Goal: Information Seeking & Learning: Learn about a topic

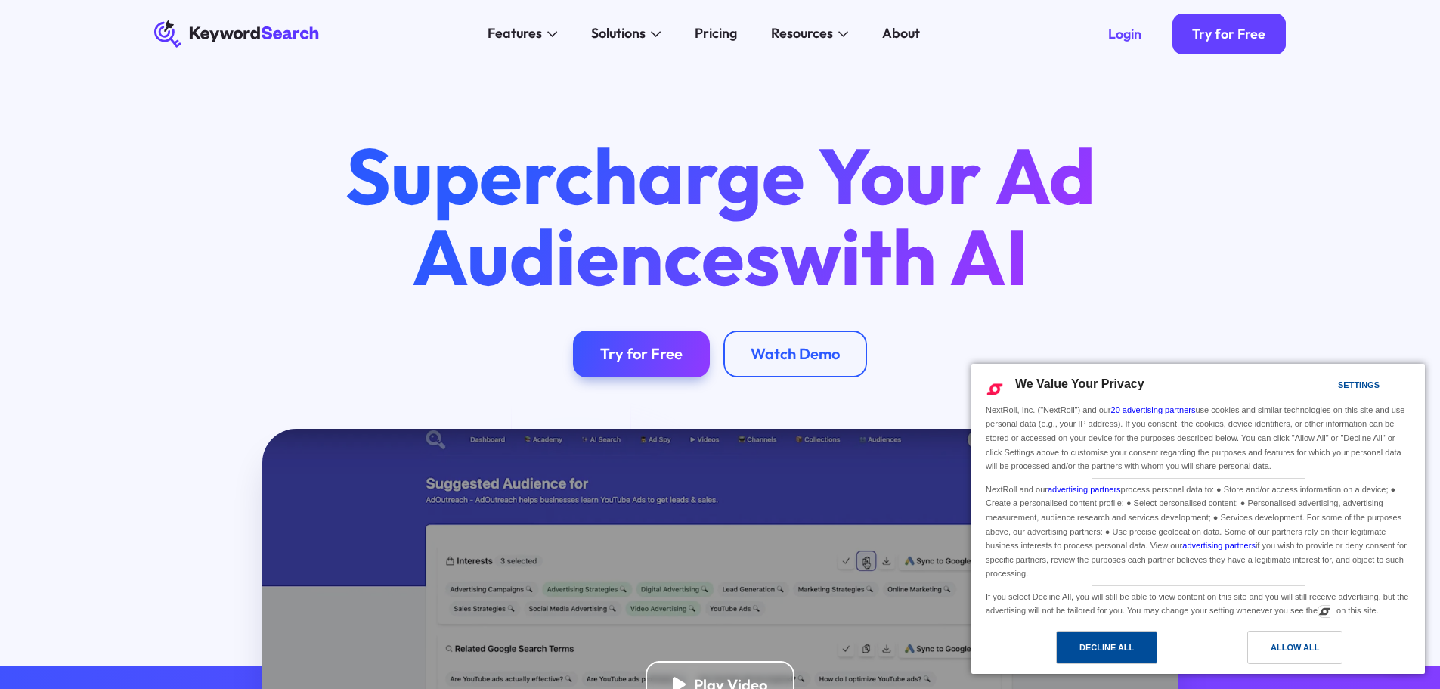
click at [1127, 652] on div "Decline All" at bounding box center [1107, 647] width 54 height 17
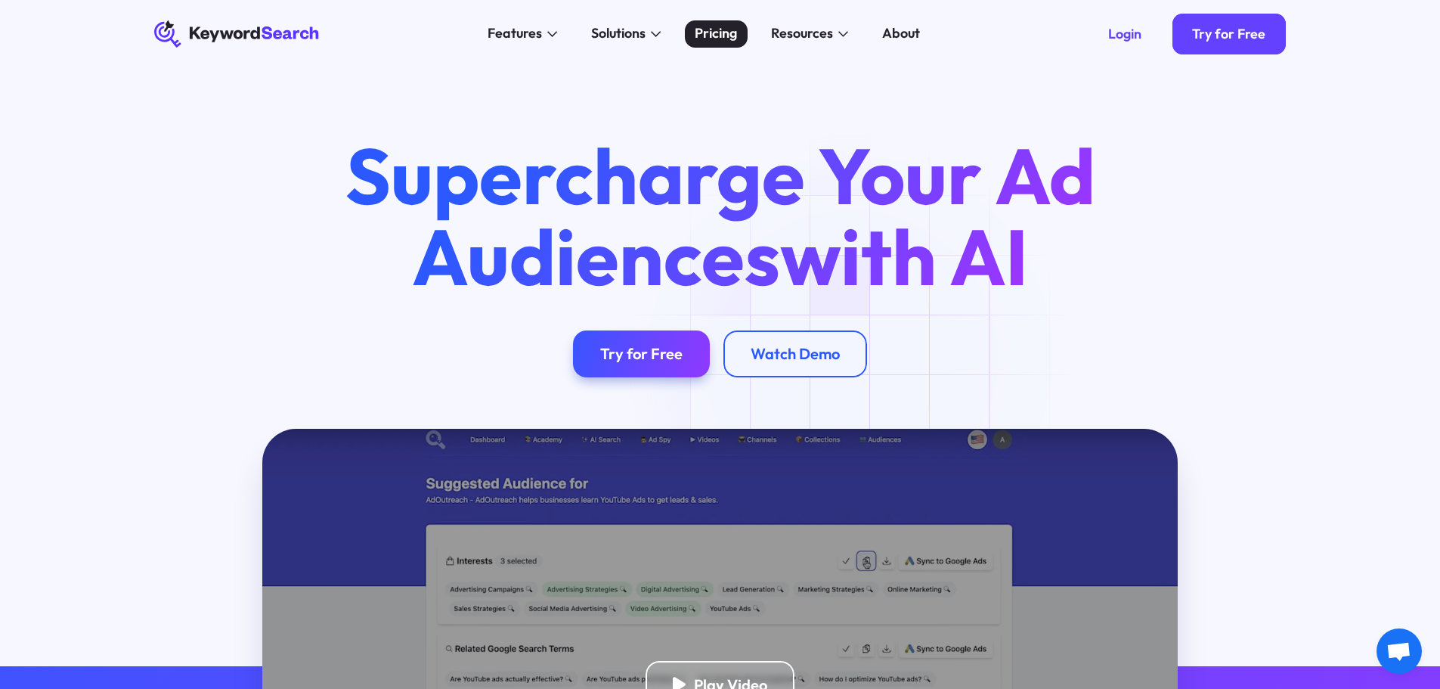
click at [704, 34] on div "Pricing" at bounding box center [716, 33] width 42 height 20
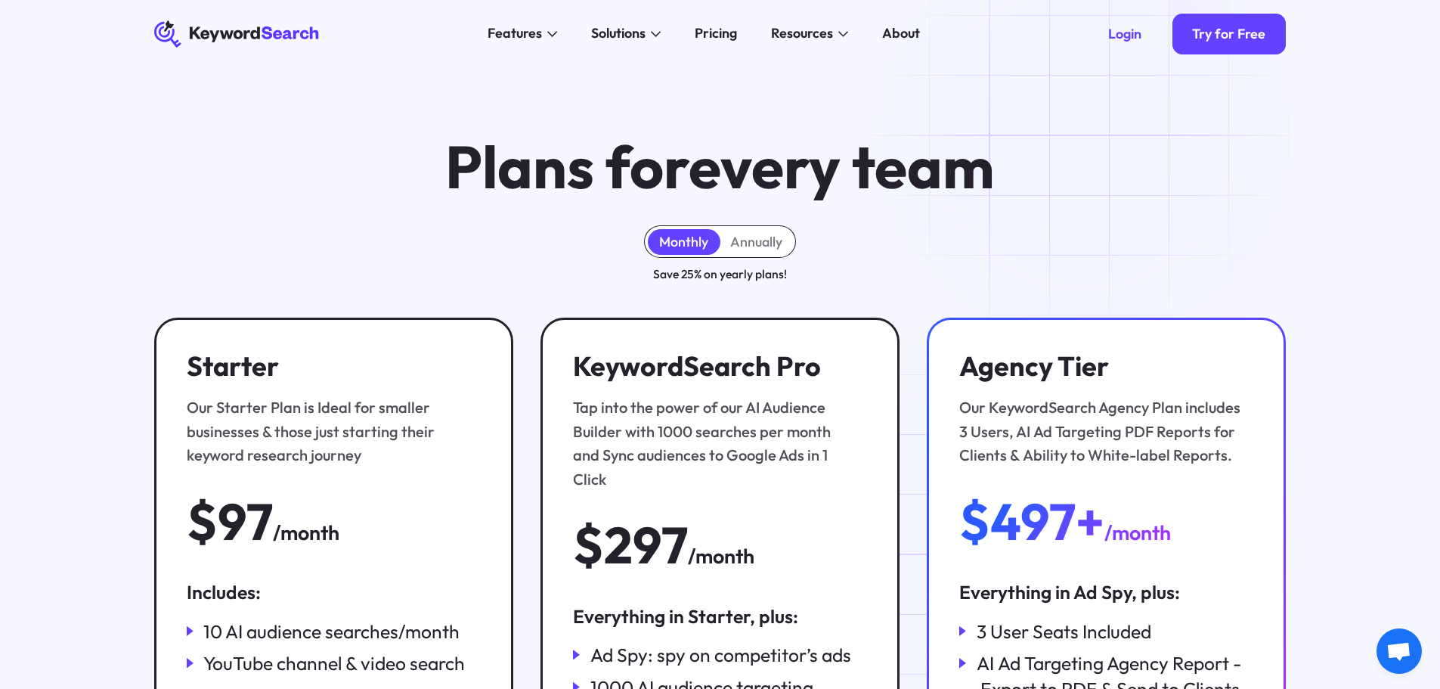
click at [1092, 135] on div "Plans for every team Monthly Annually Save 25% on yearly plans! Starter Our Sta…" at bounding box center [720, 514] width 1440 height 893
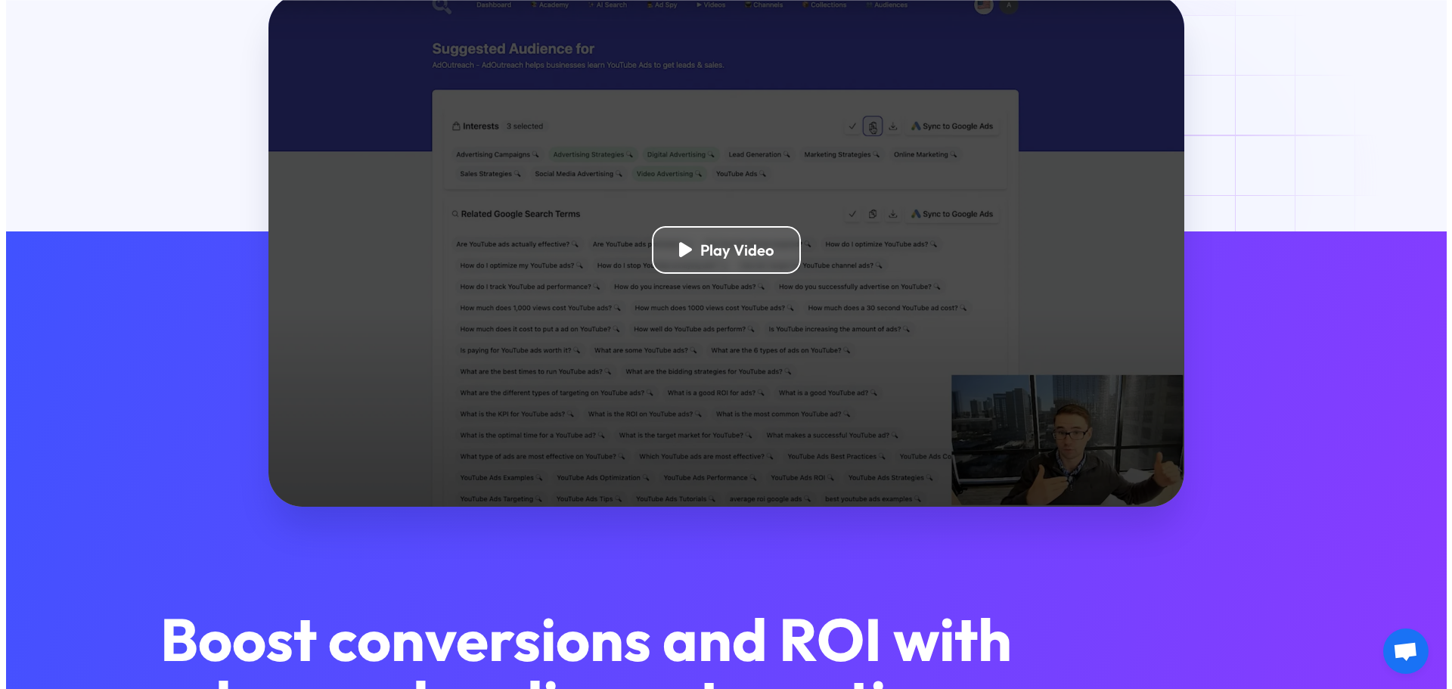
scroll to position [454, 0]
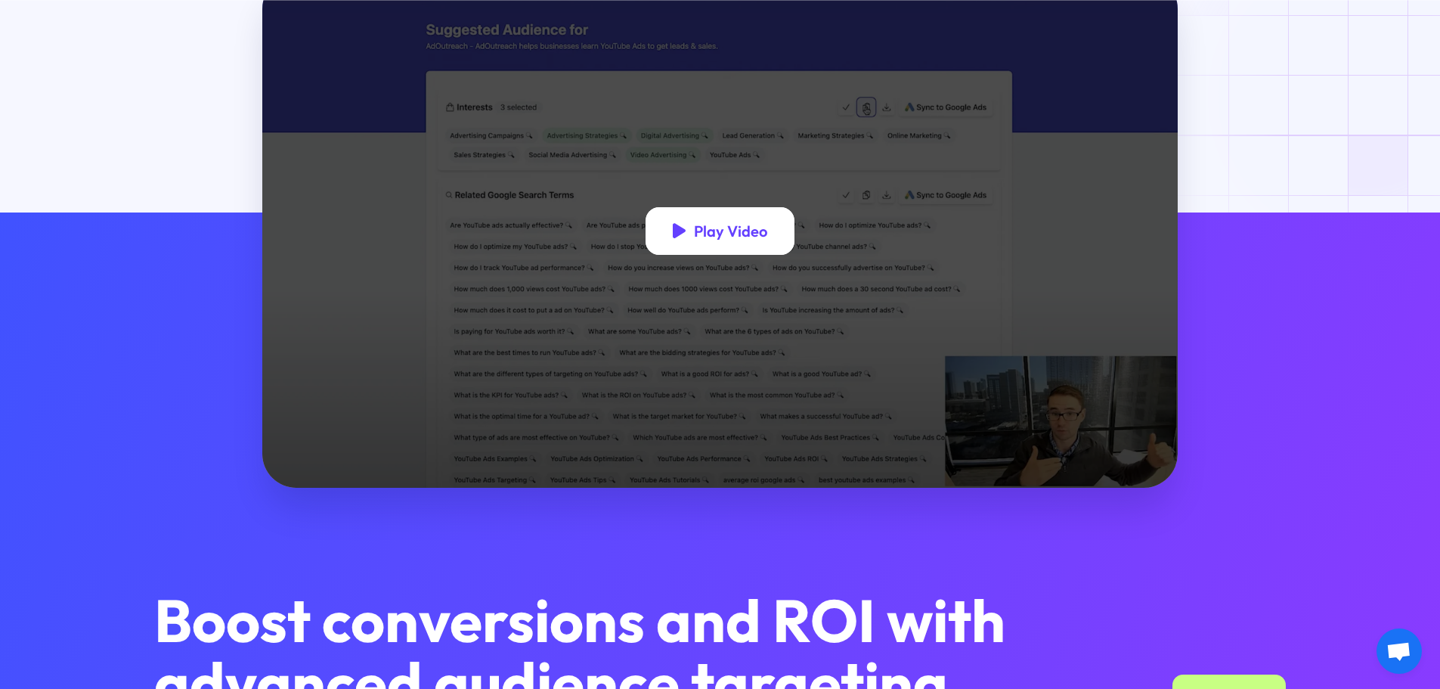
click at [668, 231] on div "Play Video" at bounding box center [721, 231] width 150 height 48
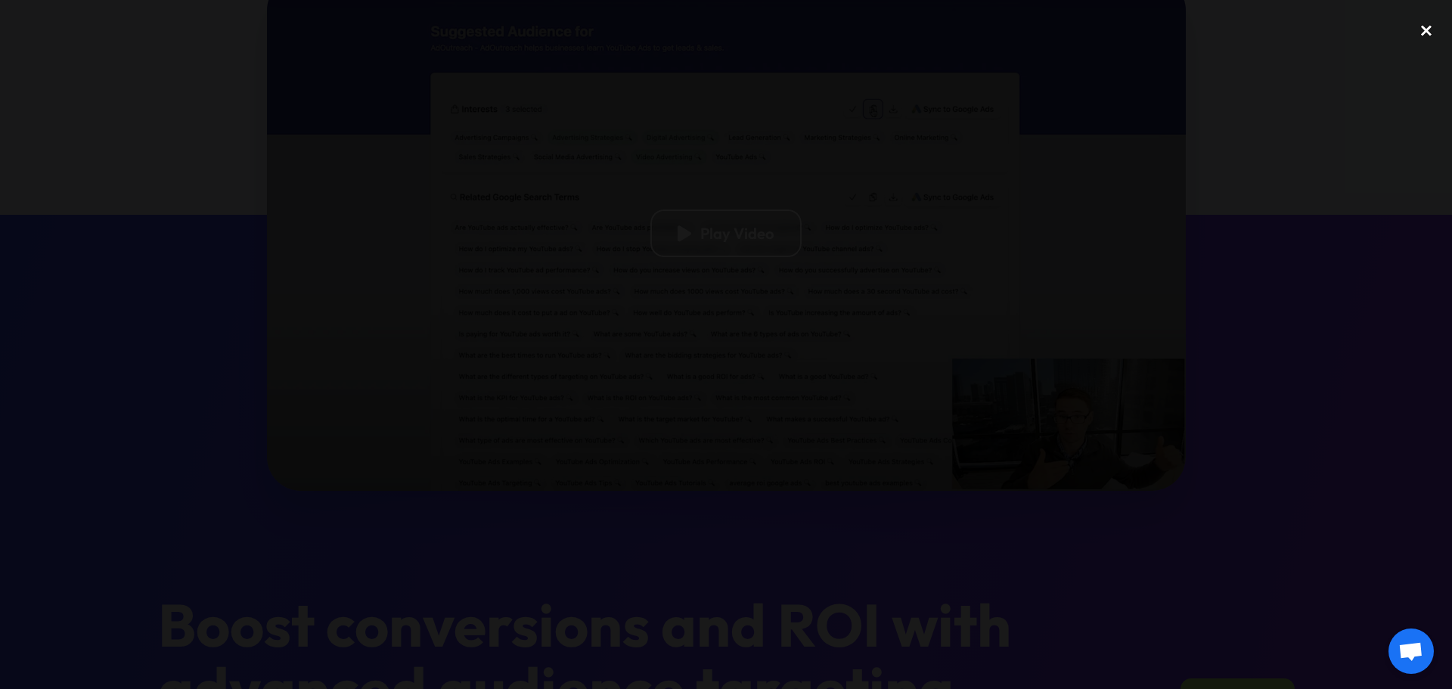
click at [1424, 25] on div "close lightbox" at bounding box center [1425, 30] width 51 height 33
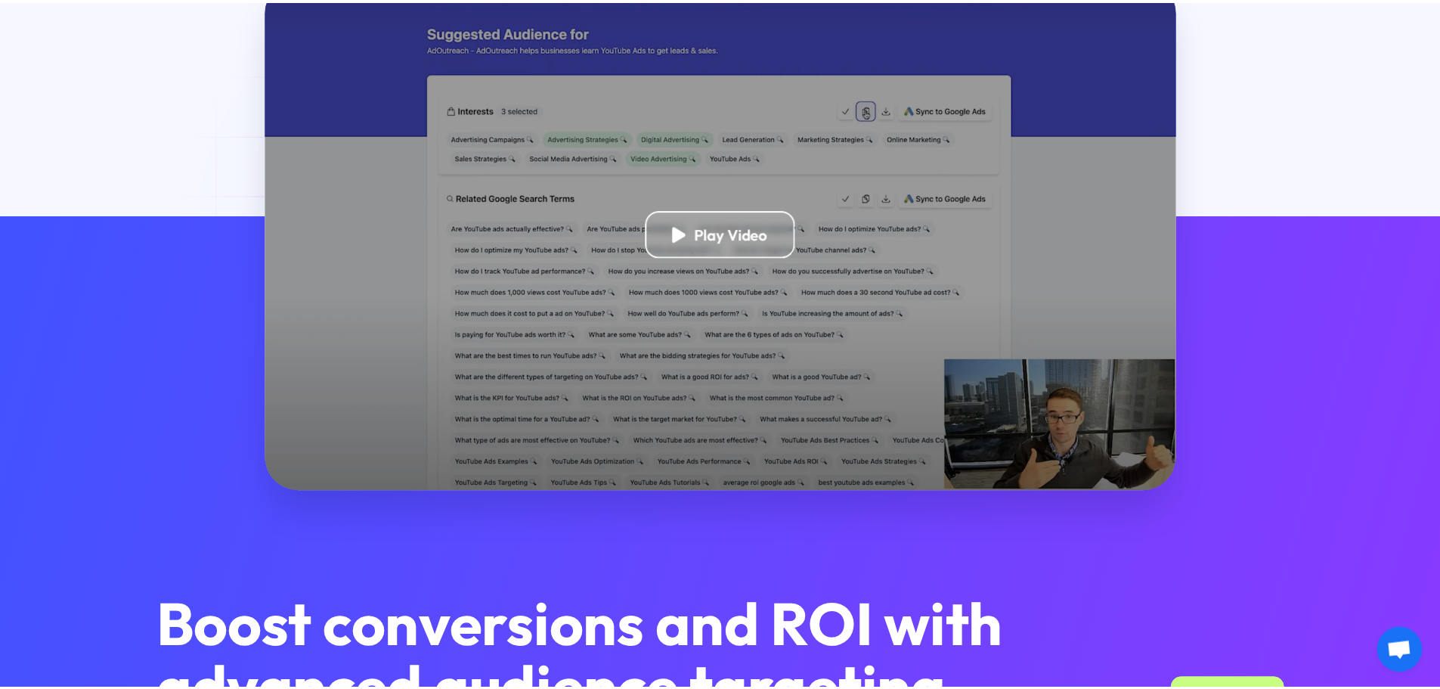
scroll to position [430, 0]
